Goal: Task Accomplishment & Management: Manage account settings

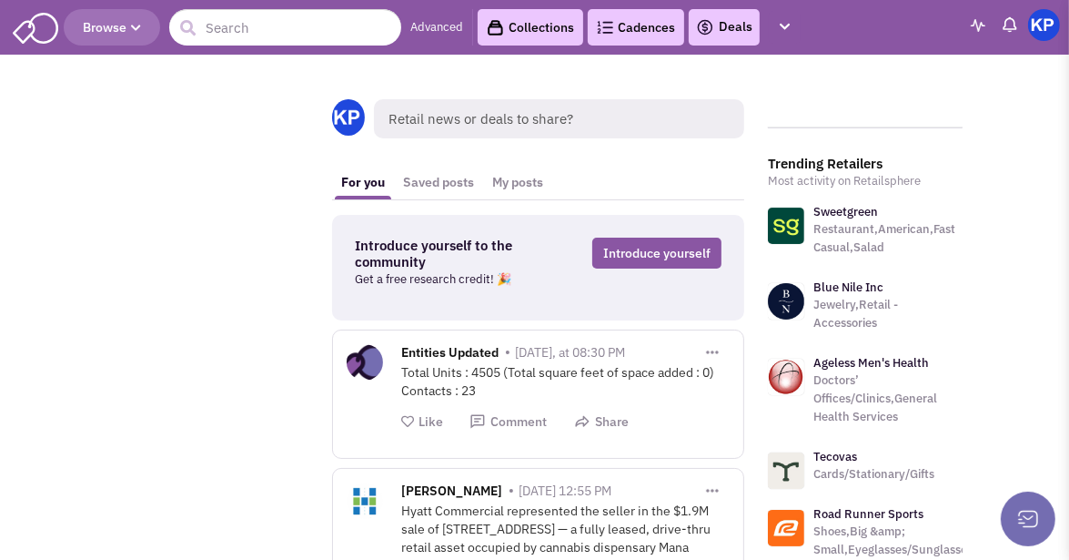
click at [732, 28] on link "Deals" at bounding box center [724, 27] width 56 height 22
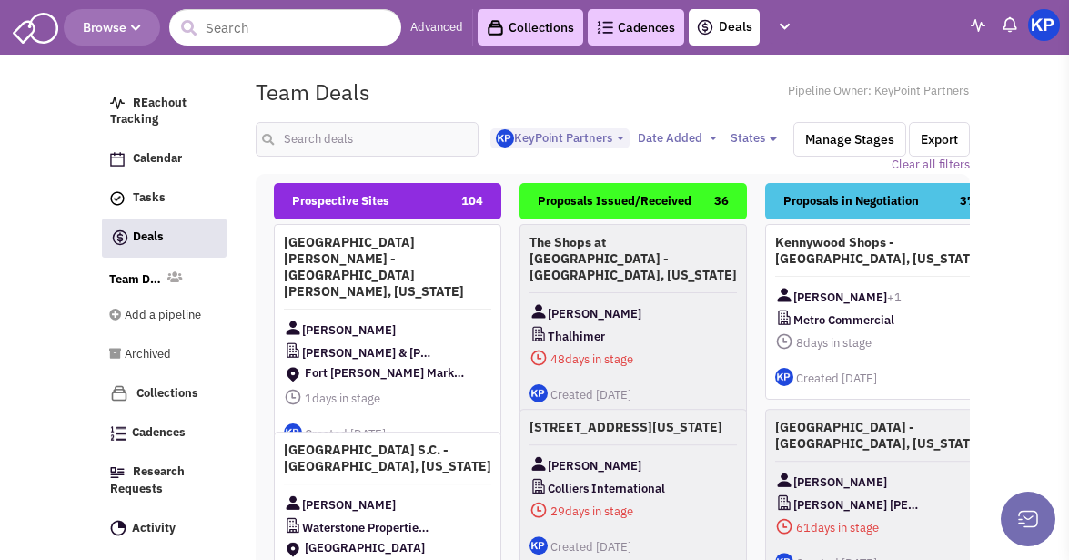
select select "1900"
select select
click at [383, 141] on input "text" at bounding box center [367, 139] width 222 height 35
type input "[PERSON_NAME]"
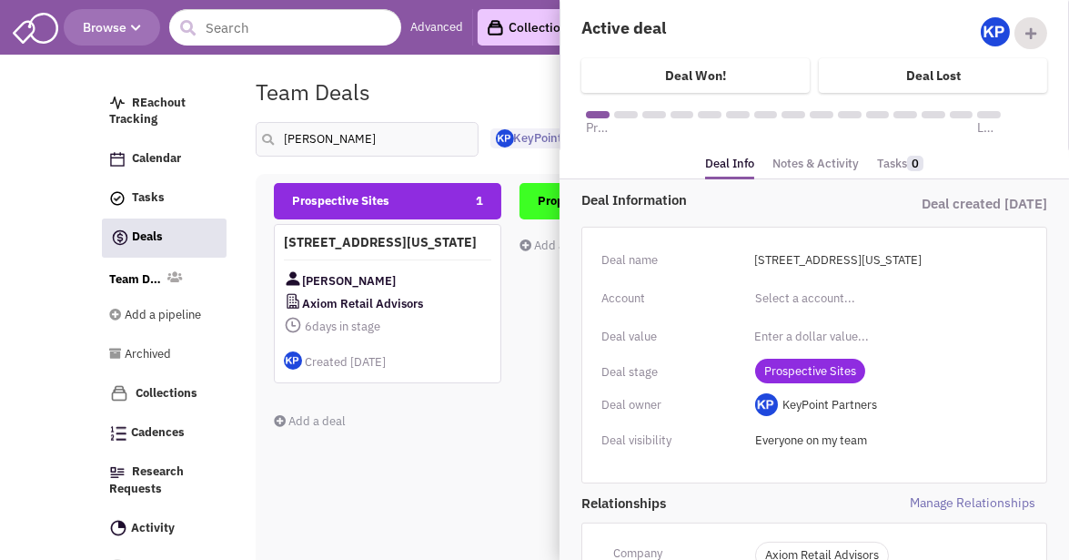
click at [823, 367] on span "Prospective Sites" at bounding box center [810, 371] width 110 height 25
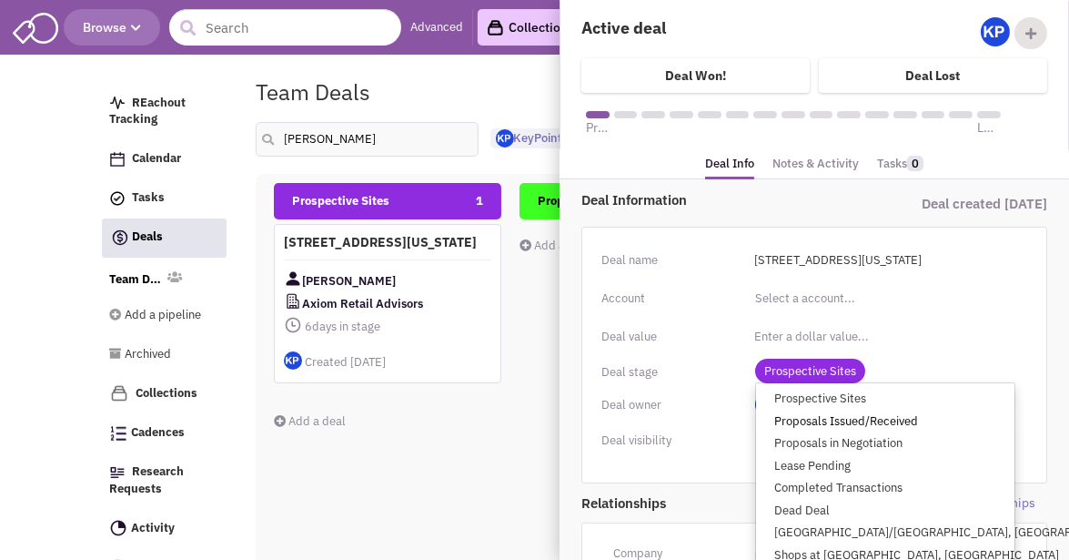
click at [833, 416] on link "Proposals Issued/Received" at bounding box center [885, 421] width 258 height 23
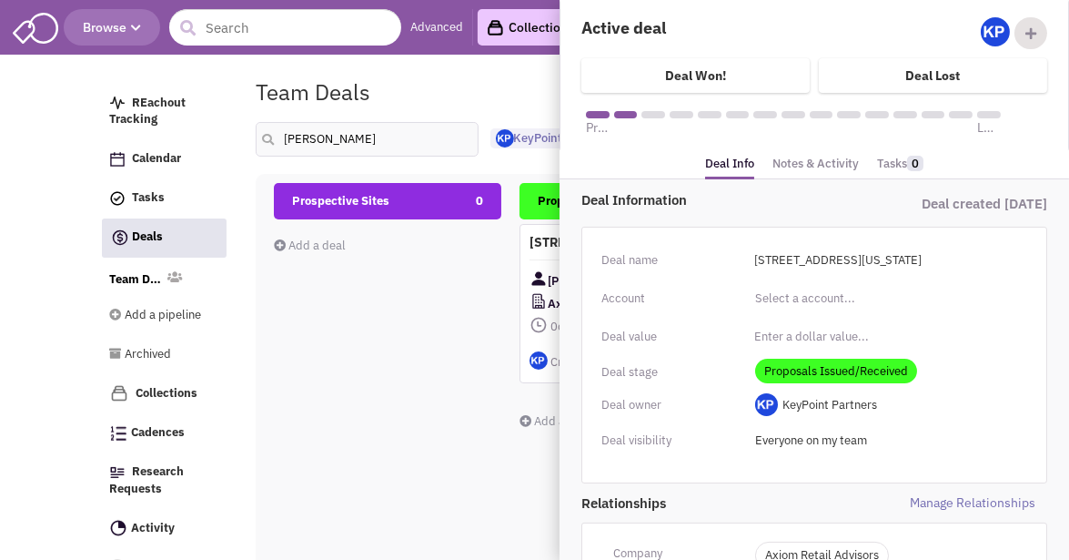
click at [806, 163] on link "Notes & Activity" at bounding box center [816, 164] width 86 height 26
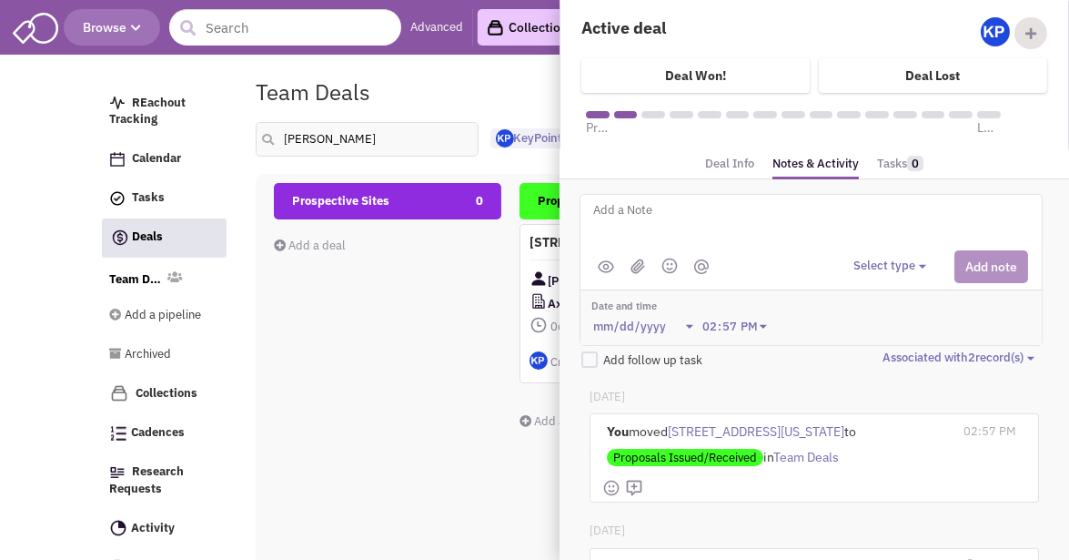
click at [772, 227] on textarea at bounding box center [817, 224] width 450 height 50
type textarea "[DATE]- Proposal issued."
click at [878, 264] on button "Select type" at bounding box center [893, 266] width 78 height 17
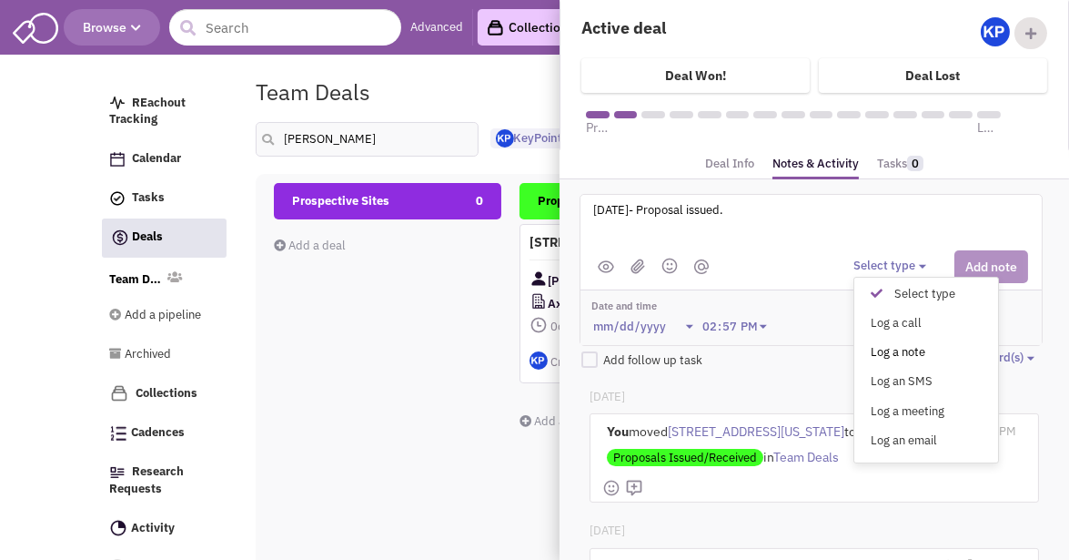
click at [892, 347] on div "Log a note" at bounding box center [881, 352] width 45 height 17
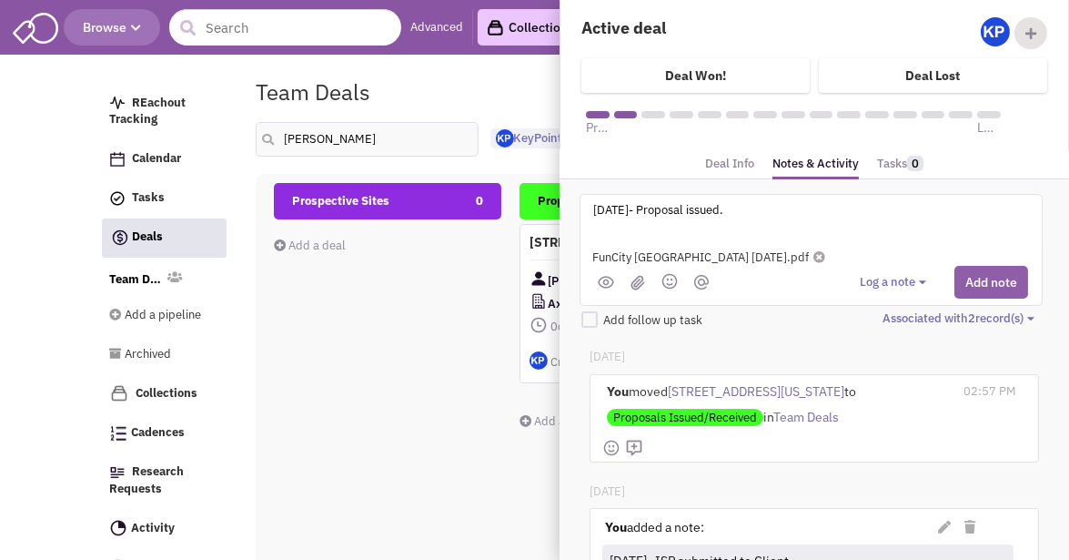
click at [983, 275] on button "Add note" at bounding box center [992, 282] width 74 height 33
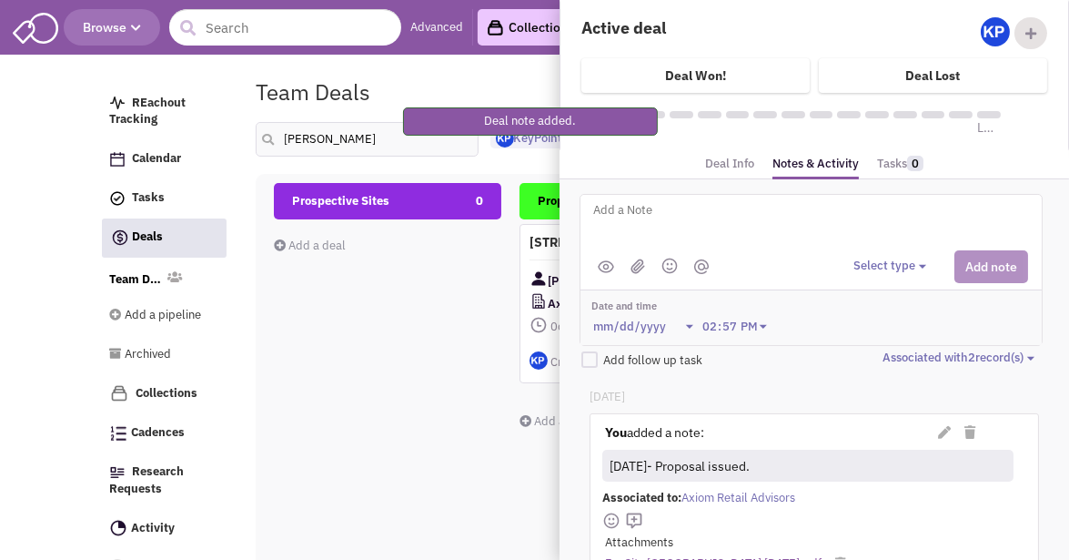
click at [680, 207] on textarea at bounding box center [817, 224] width 450 height 50
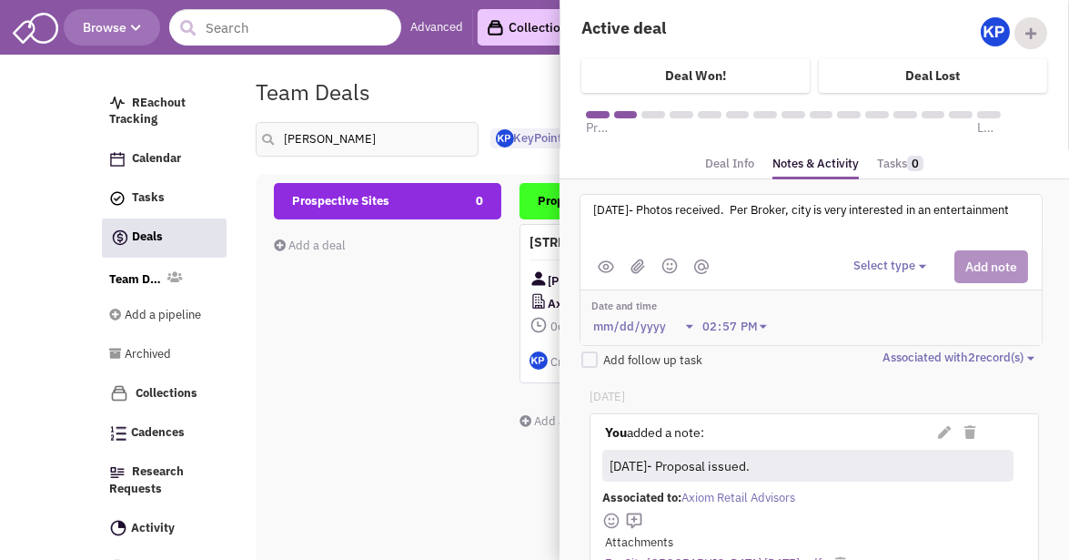
click at [933, 210] on textarea "[DATE]- Photos received. Per Broker, city is very interested in an entertainment" at bounding box center [817, 224] width 450 height 50
type textarea "[DATE]- Photos received. Per Broker, city is very interested in a family entert…"
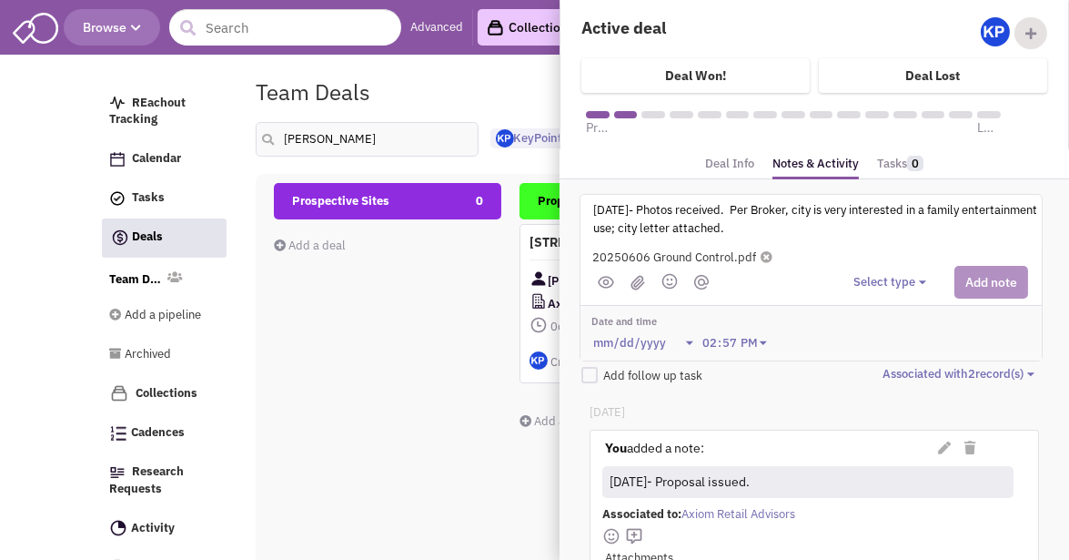
click at [875, 277] on button "Select type" at bounding box center [893, 282] width 78 height 17
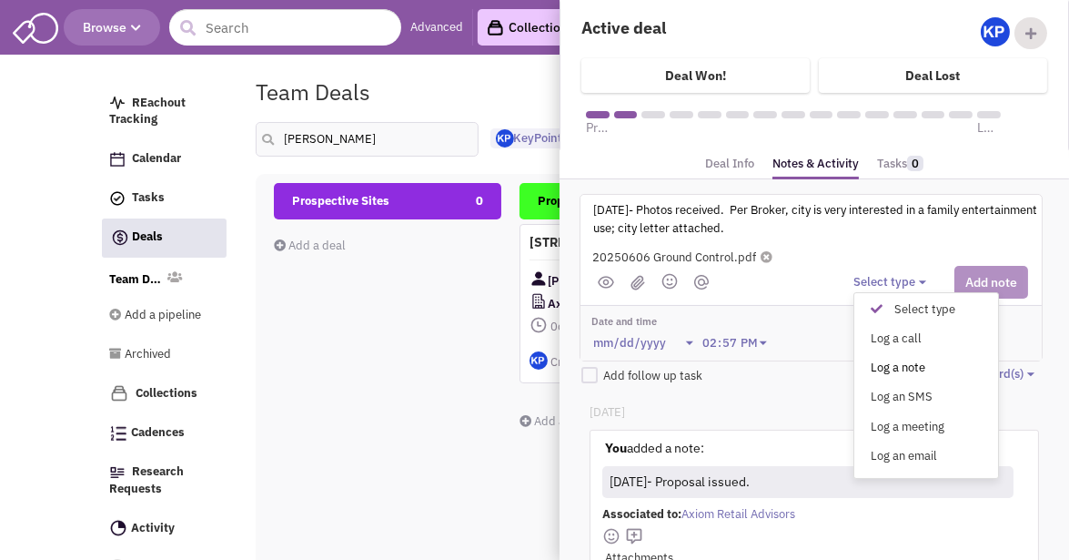
click at [900, 367] on div "Log a note" at bounding box center [881, 368] width 45 height 17
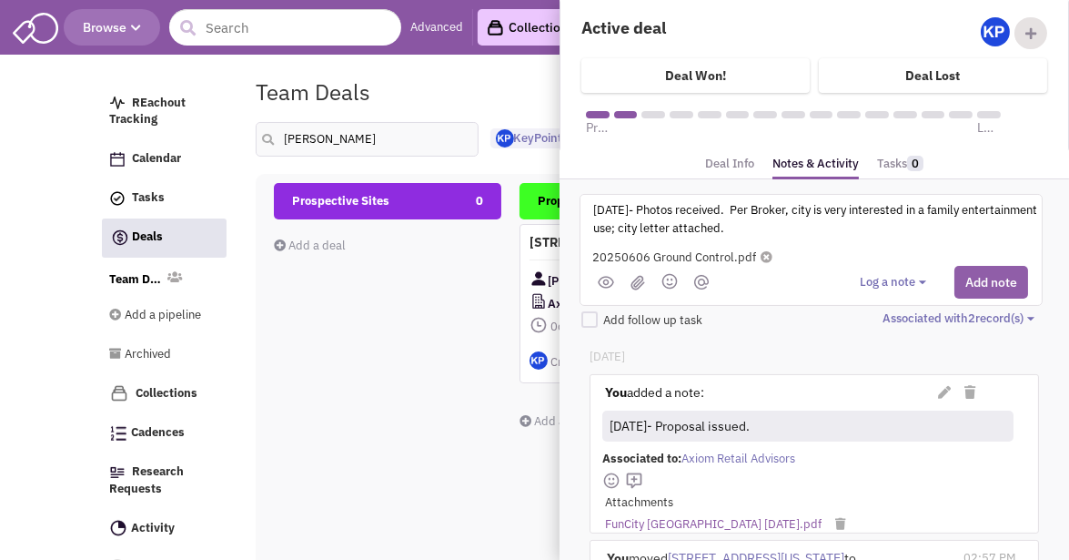
click at [1008, 274] on button "Add note" at bounding box center [992, 282] width 74 height 33
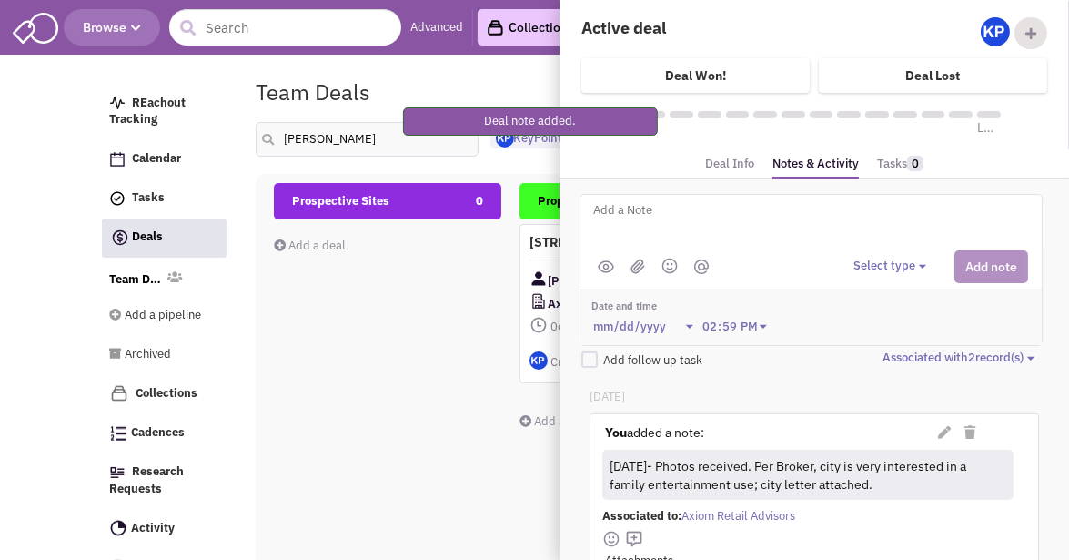
click at [521, 83] on div "Team Deals Pipeline Owner: KeyPoint Partners" at bounding box center [613, 92] width 738 height 42
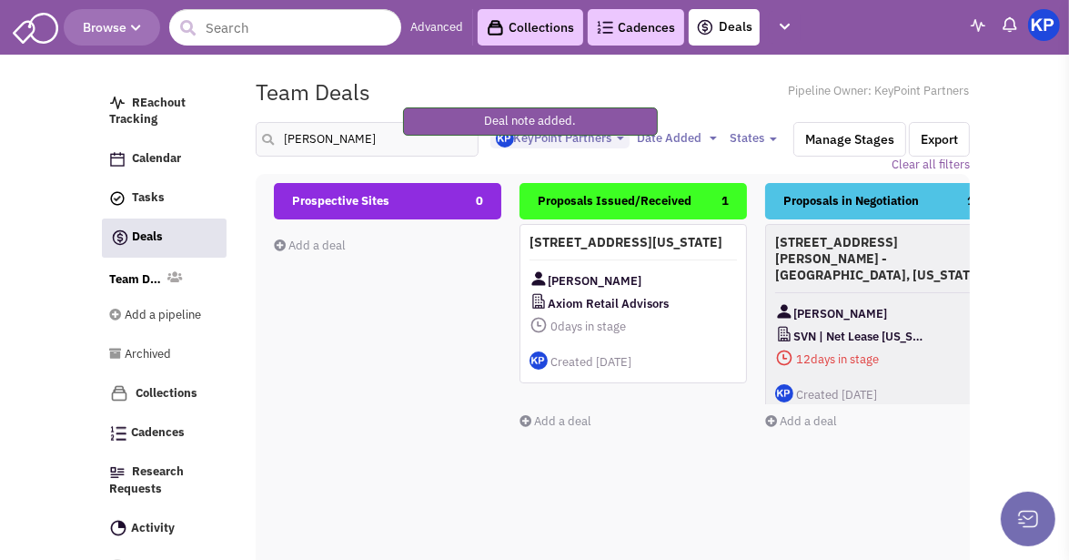
click at [1039, 28] on img at bounding box center [1044, 25] width 32 height 32
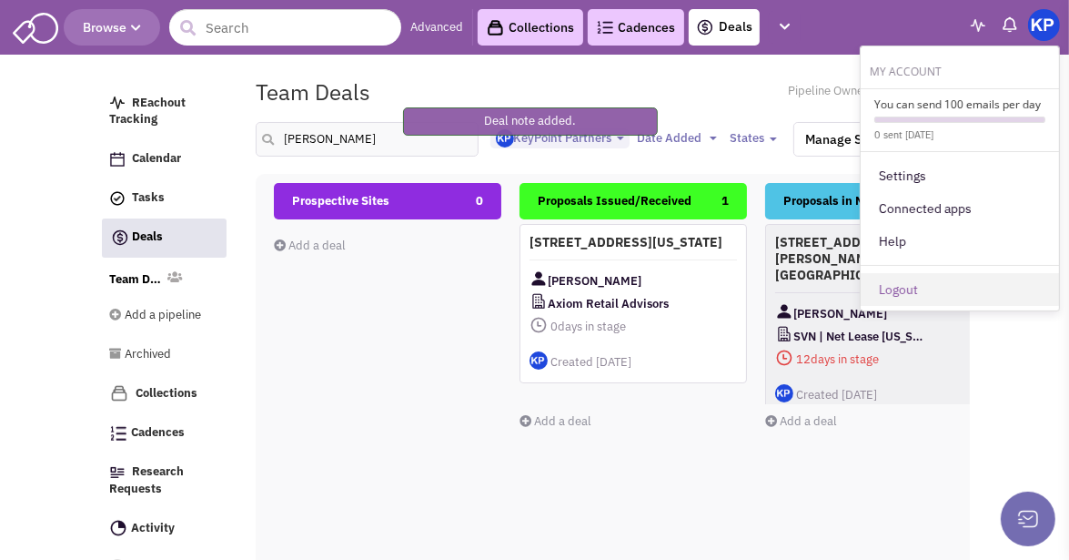
click at [956, 287] on link "Logout" at bounding box center [960, 289] width 198 height 33
